Goal: Information Seeking & Learning: Find specific fact

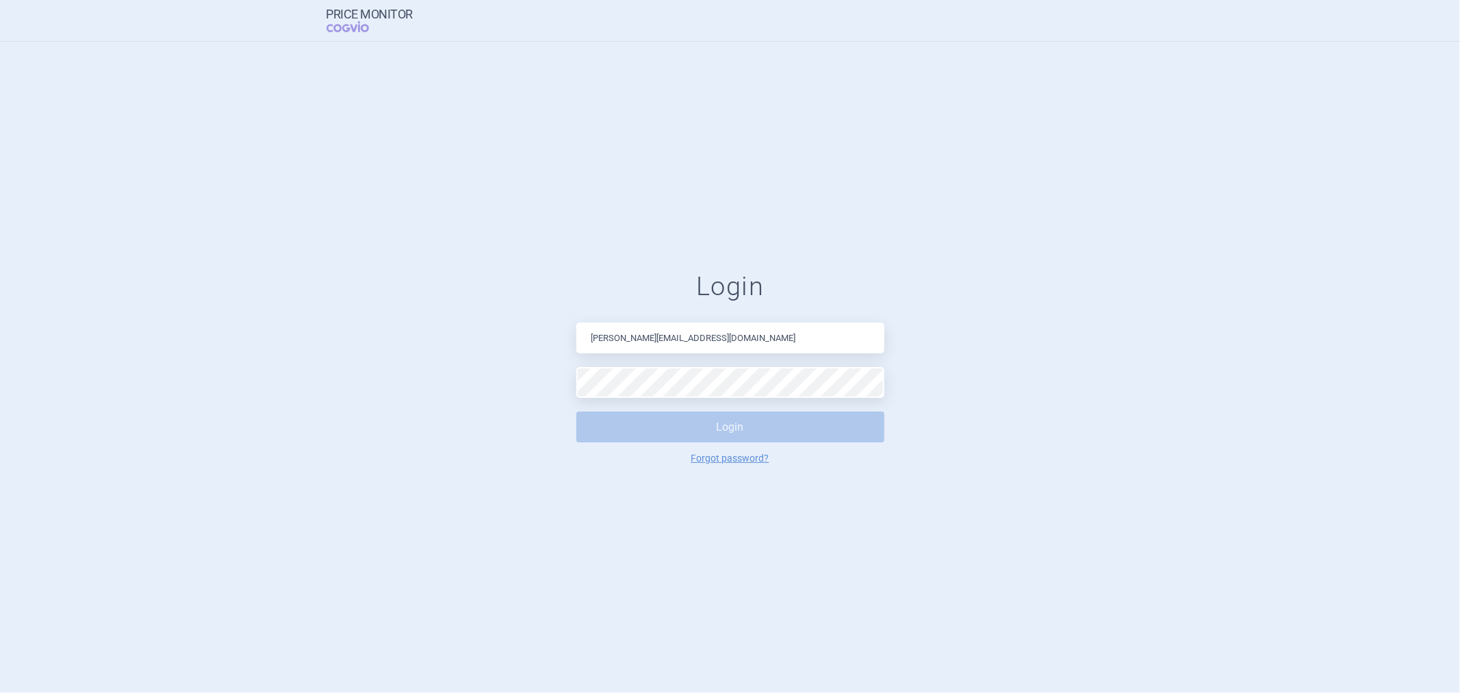
type input "[PERSON_NAME][EMAIL_ADDRESS][DOMAIN_NAME]"
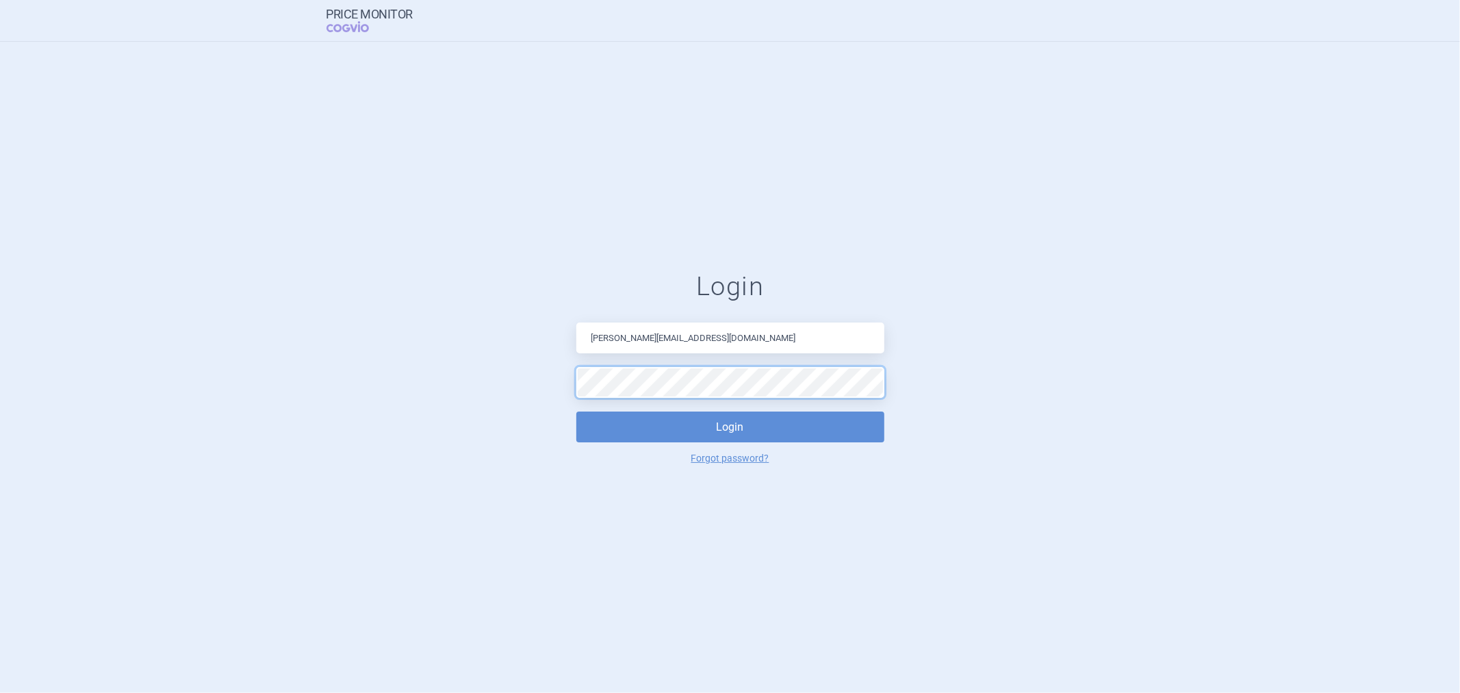
click at [576, 411] on button "Login" at bounding box center [730, 426] width 308 height 31
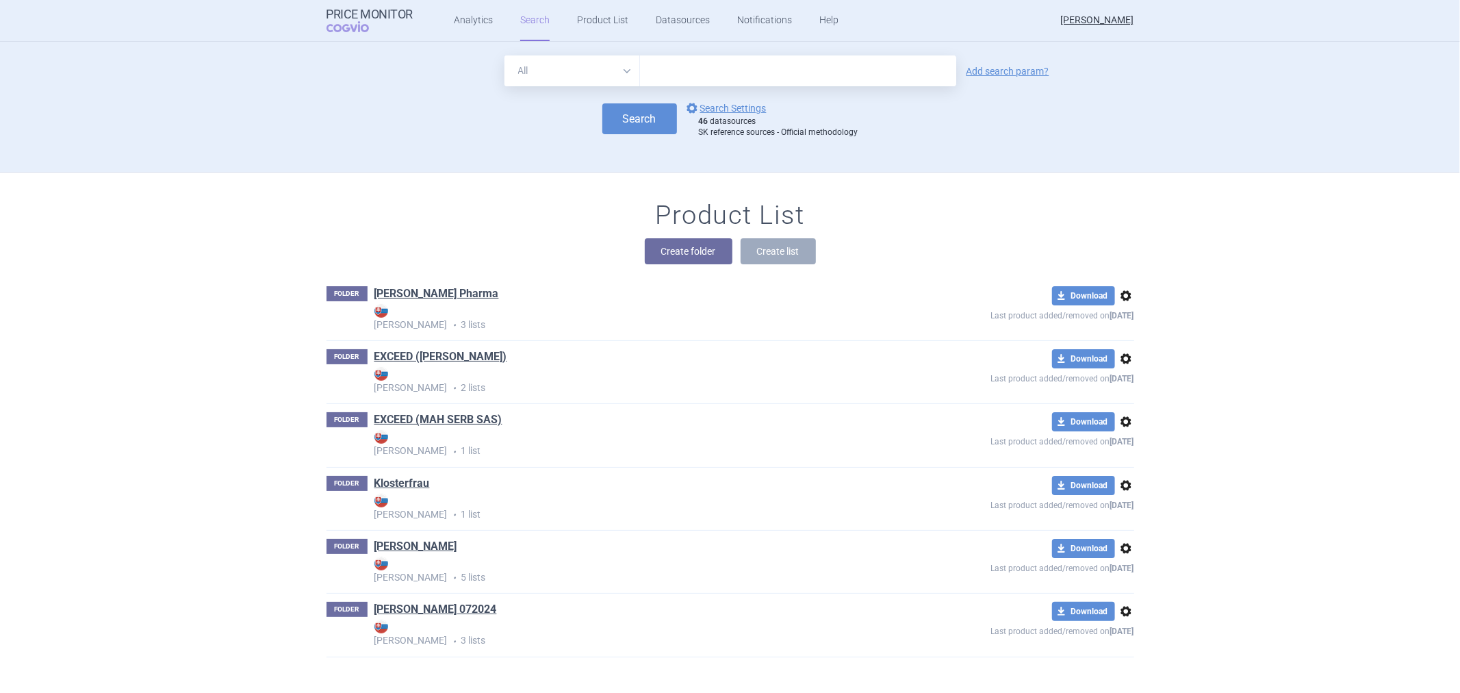
click at [694, 76] on input "text" at bounding box center [798, 70] width 316 height 31
type input "[MEDICAL_DATA]"
click at [635, 118] on button "Search" at bounding box center [639, 118] width 75 height 31
